Goal: Find contact information: Find contact information

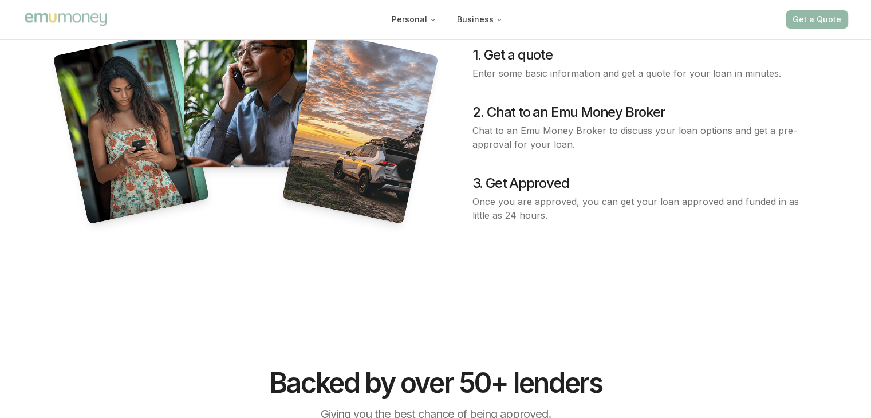
scroll to position [1660, 0]
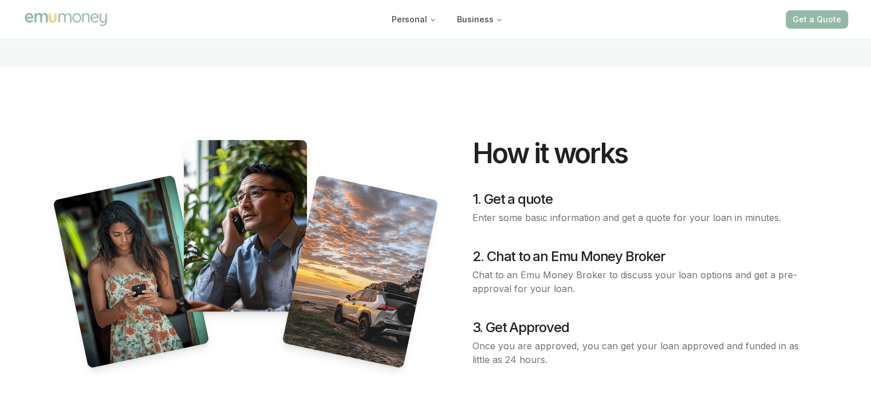
click at [589, 247] on h4 "2. Chat to an Emu Money Broker" at bounding box center [637, 256] width 330 height 18
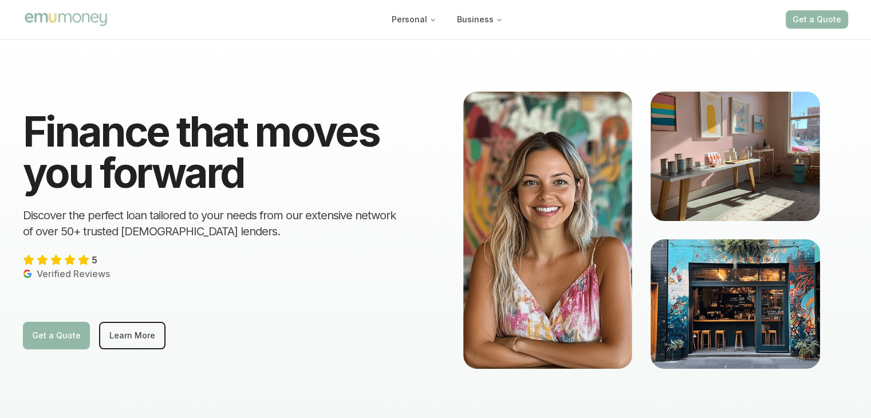
scroll to position [0, 0]
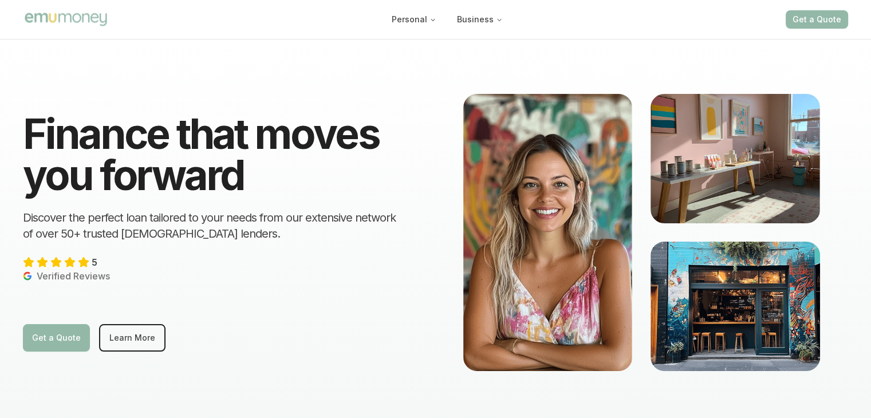
click at [102, 15] on img "Main" at bounding box center [66, 19] width 86 height 17
